Goal: Transaction & Acquisition: Purchase product/service

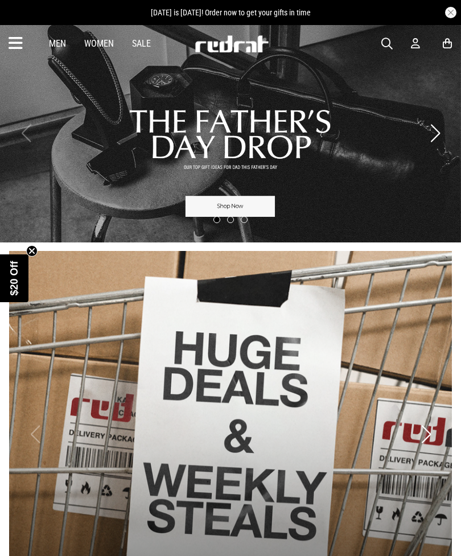
click at [22, 34] on icon at bounding box center [16, 43] width 14 height 19
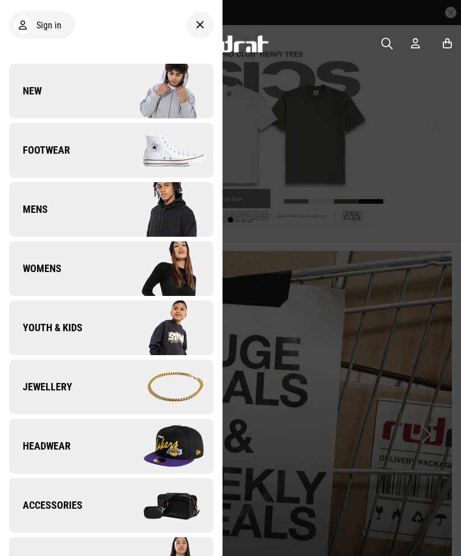
click at [148, 437] on img at bounding box center [162, 446] width 102 height 57
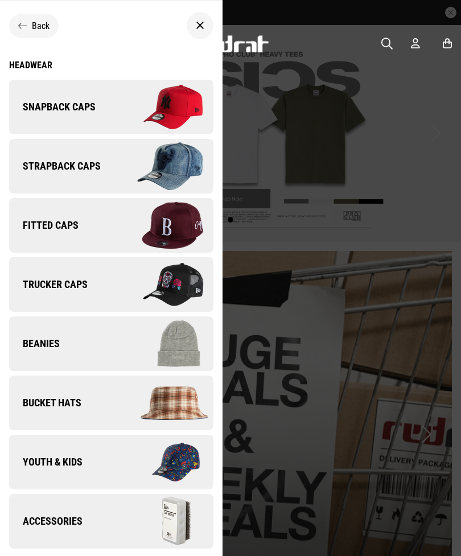
click at [169, 219] on img at bounding box center [162, 225] width 102 height 57
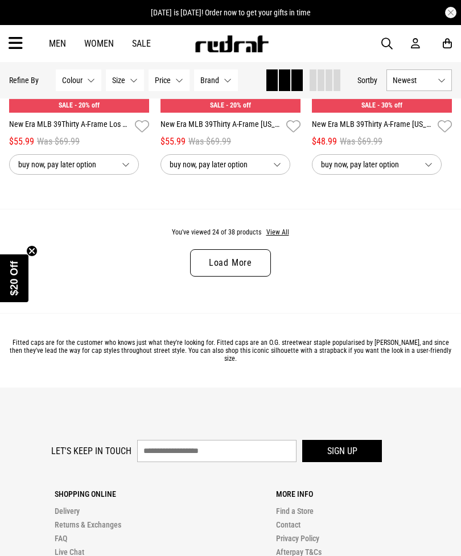
scroll to position [2252, 0]
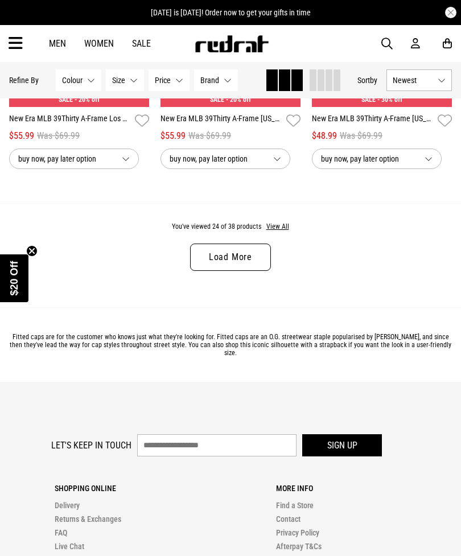
click at [281, 232] on button "View All" at bounding box center [278, 227] width 24 height 10
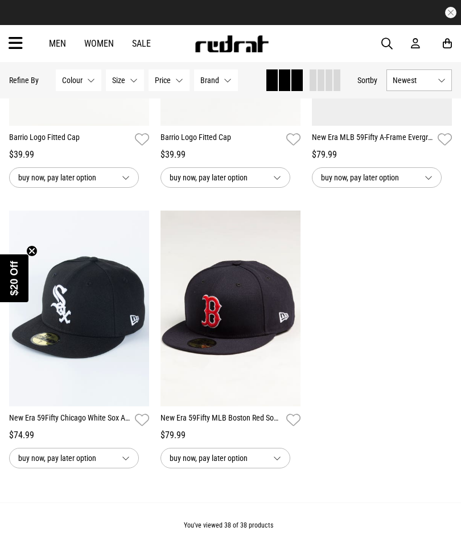
scroll to position [3353, 0]
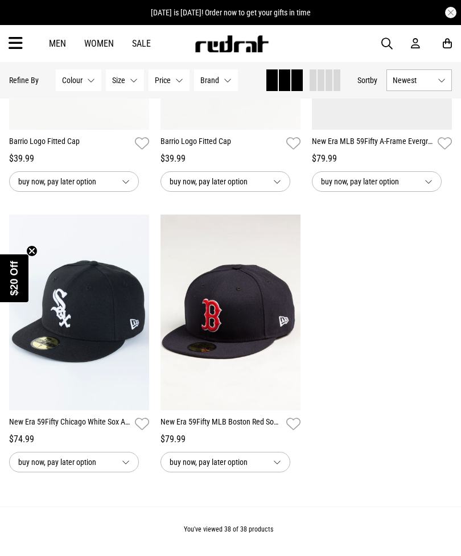
click at [259, 343] on img at bounding box center [231, 313] width 140 height 196
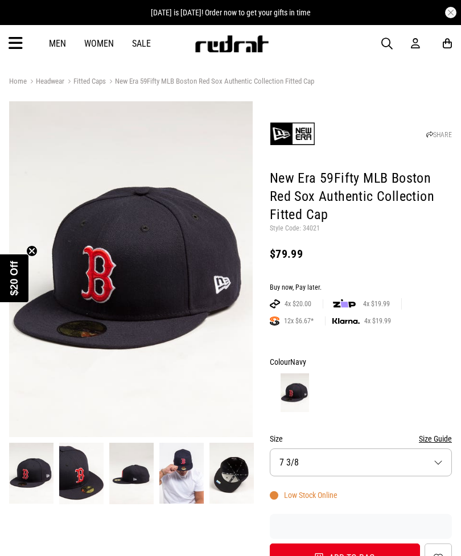
click at [132, 477] on img at bounding box center [131, 473] width 44 height 61
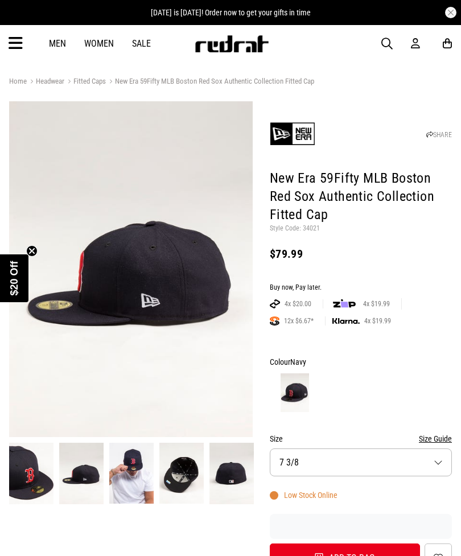
click at [241, 469] on img at bounding box center [232, 473] width 44 height 61
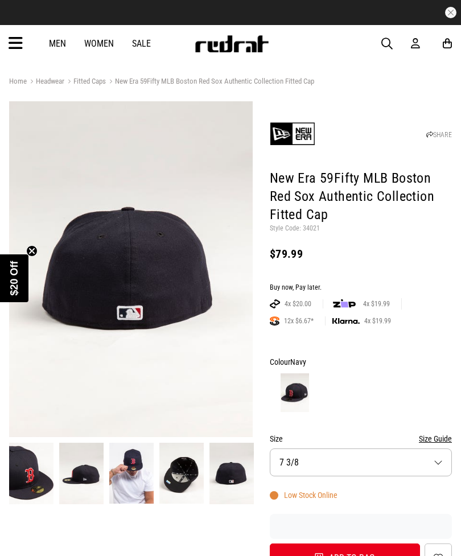
click at [30, 458] on img at bounding box center [31, 473] width 44 height 61
